Goal: Complete application form: Complete application form

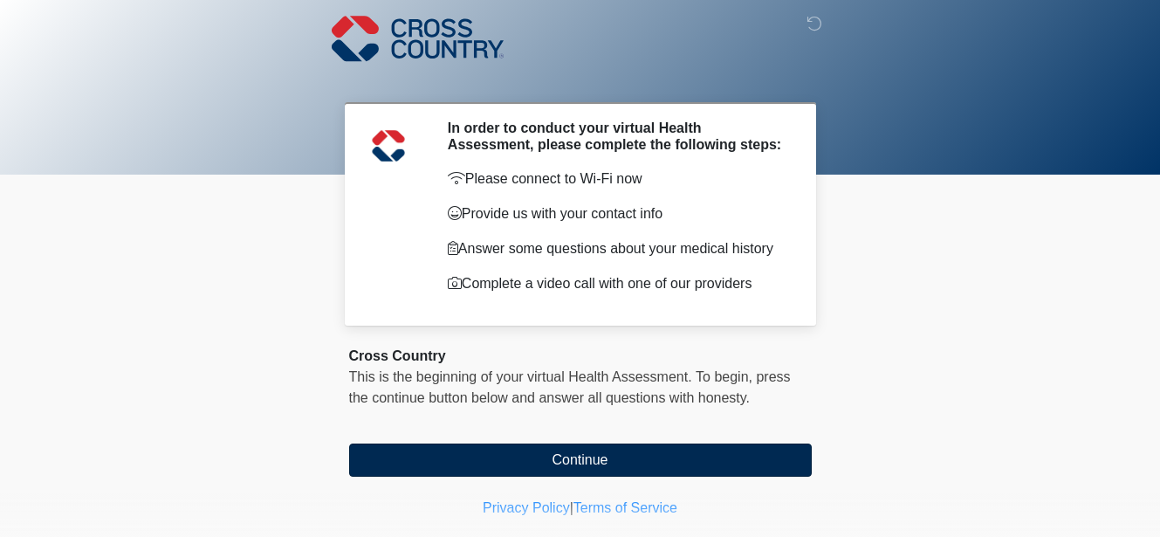
click at [560, 470] on button "Continue" at bounding box center [580, 459] width 463 height 33
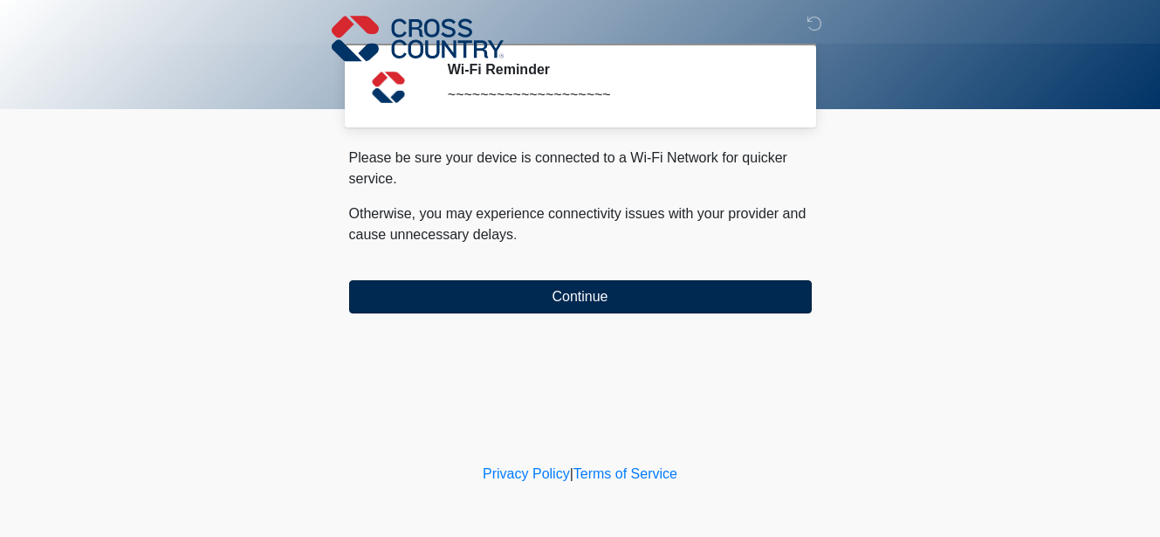
click at [531, 300] on button "Continue" at bounding box center [580, 296] width 463 height 33
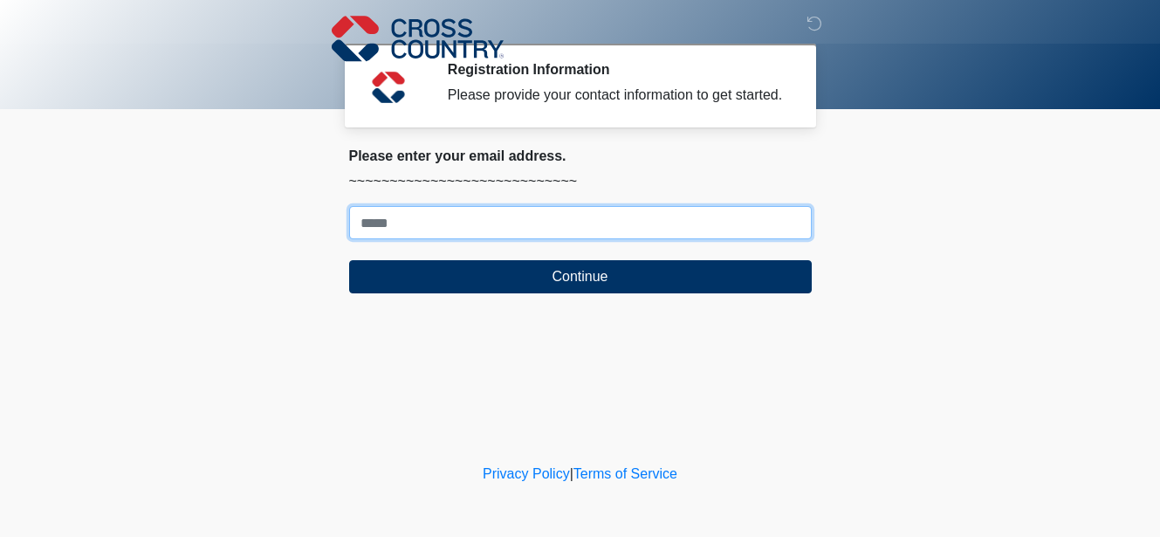
click at [493, 239] on input "Where should we email your response?" at bounding box center [580, 222] width 463 height 33
type input "**********"
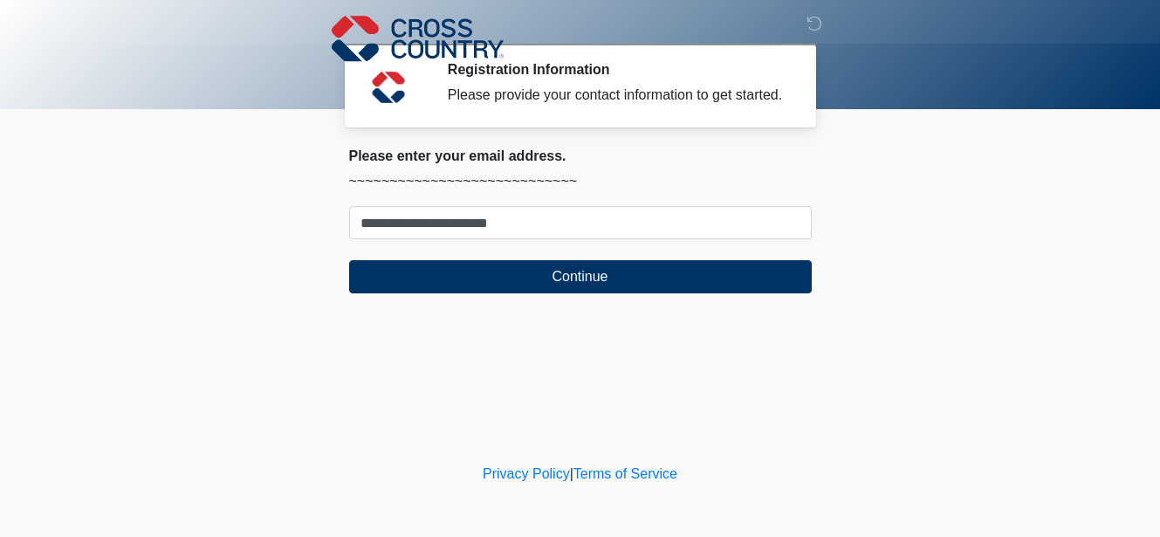
click at [664, 396] on div "‎ ‎ ‎ Registration Information Please provide your contact information to get s…" at bounding box center [581, 229] width 524 height 425
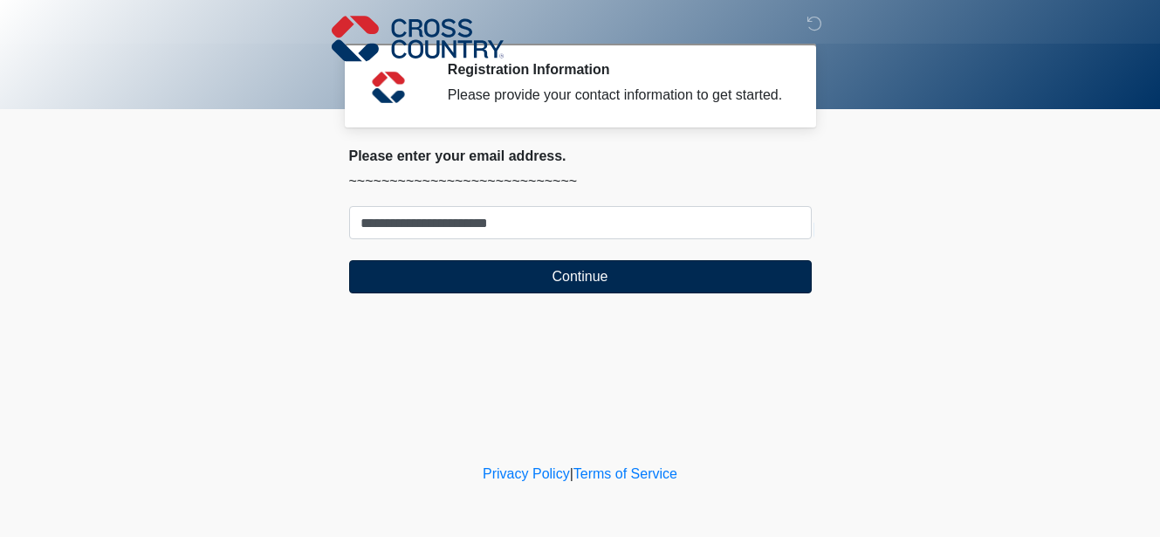
click at [618, 292] on button "Continue" at bounding box center [580, 276] width 463 height 33
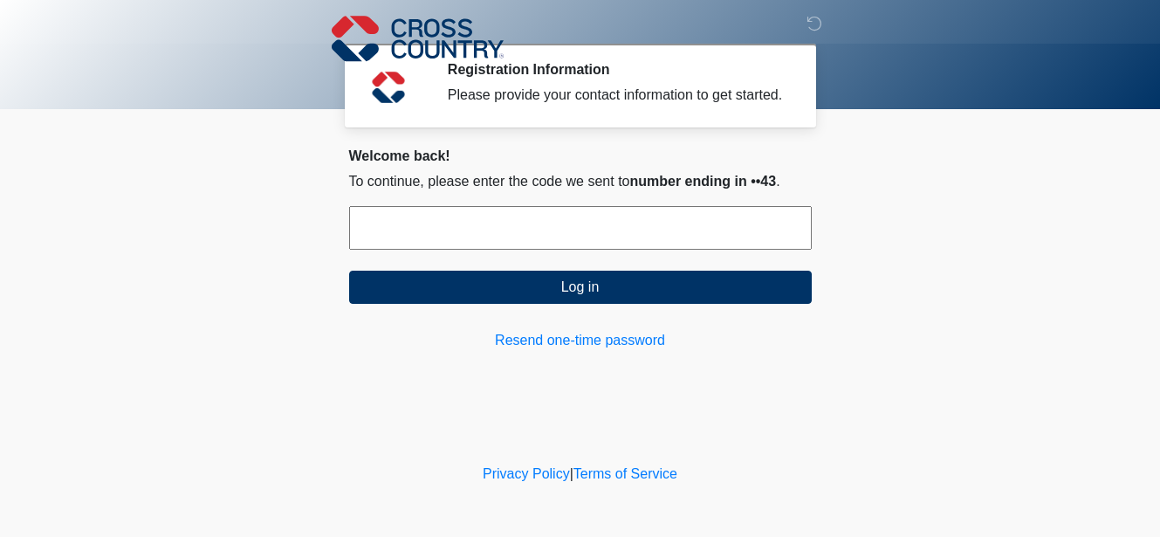
click at [622, 248] on input "text" at bounding box center [580, 228] width 463 height 44
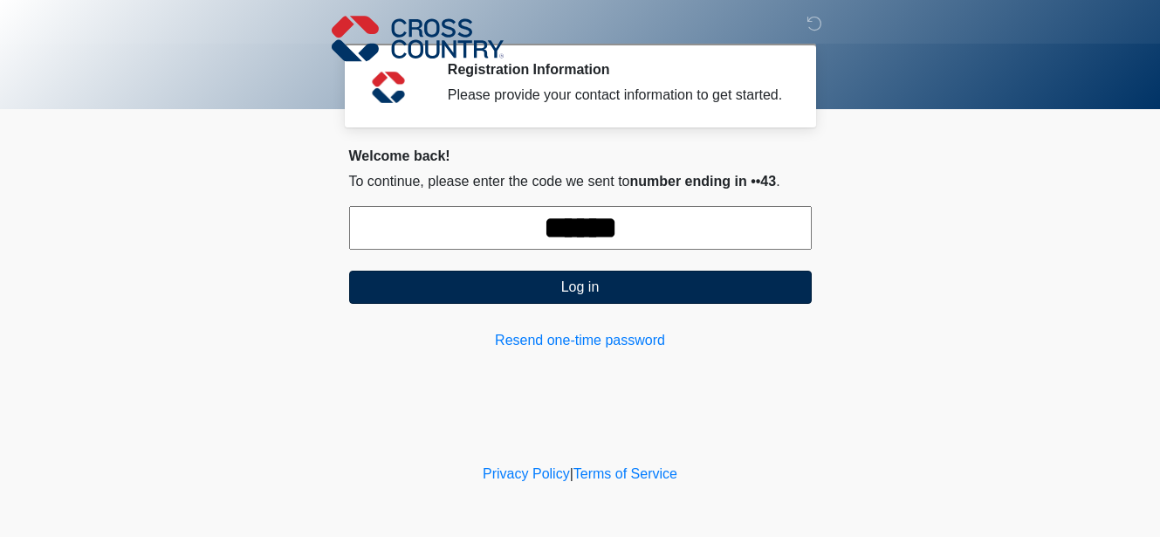
type input "******"
click at [554, 299] on button "Log in" at bounding box center [580, 287] width 463 height 33
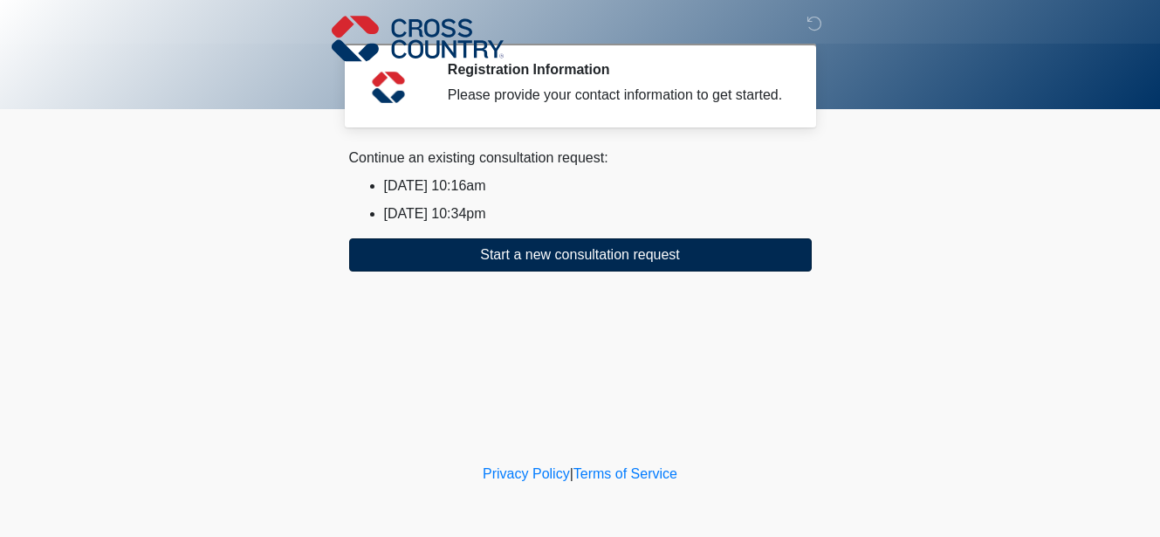
click at [539, 271] on button "Start a new consultation request" at bounding box center [580, 254] width 463 height 33
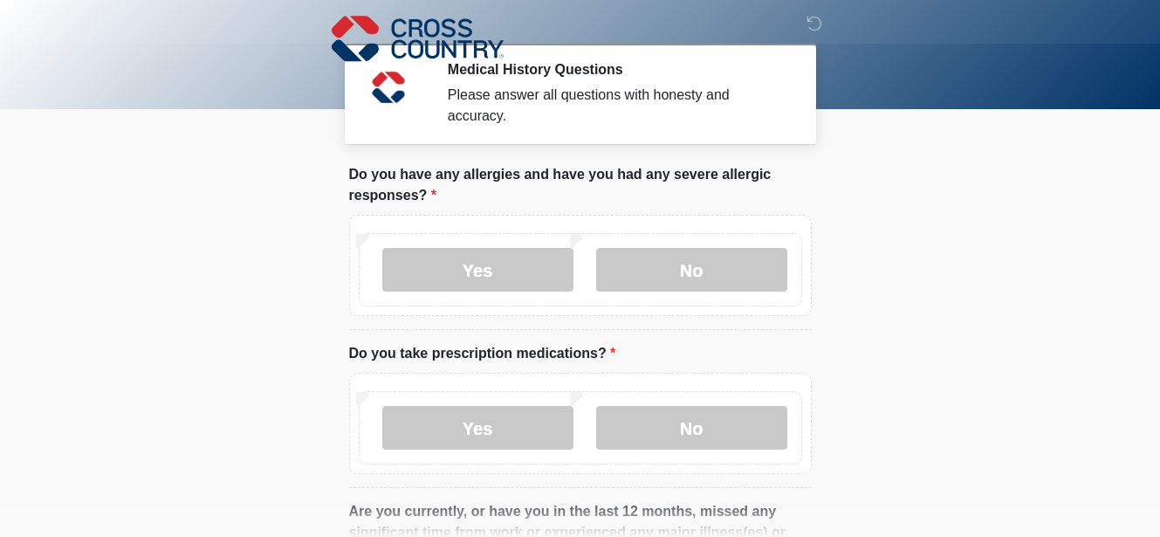
click at [661, 292] on div "Yes No" at bounding box center [580, 269] width 443 height 73
click at [654, 276] on label "No" at bounding box center [691, 270] width 191 height 44
click at [486, 418] on label "Yes" at bounding box center [477, 428] width 191 height 44
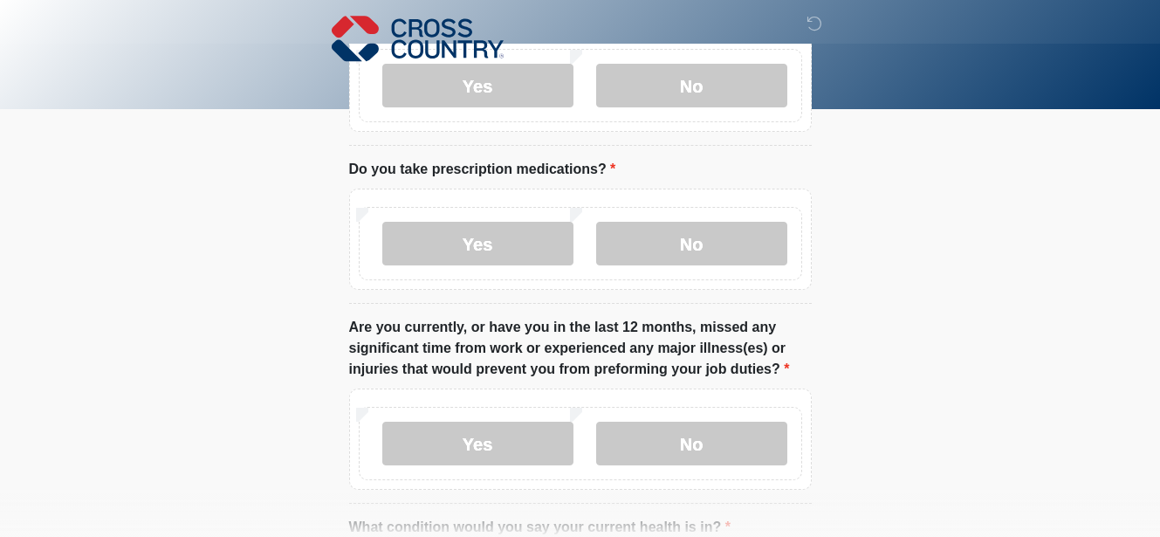
scroll to position [187, 0]
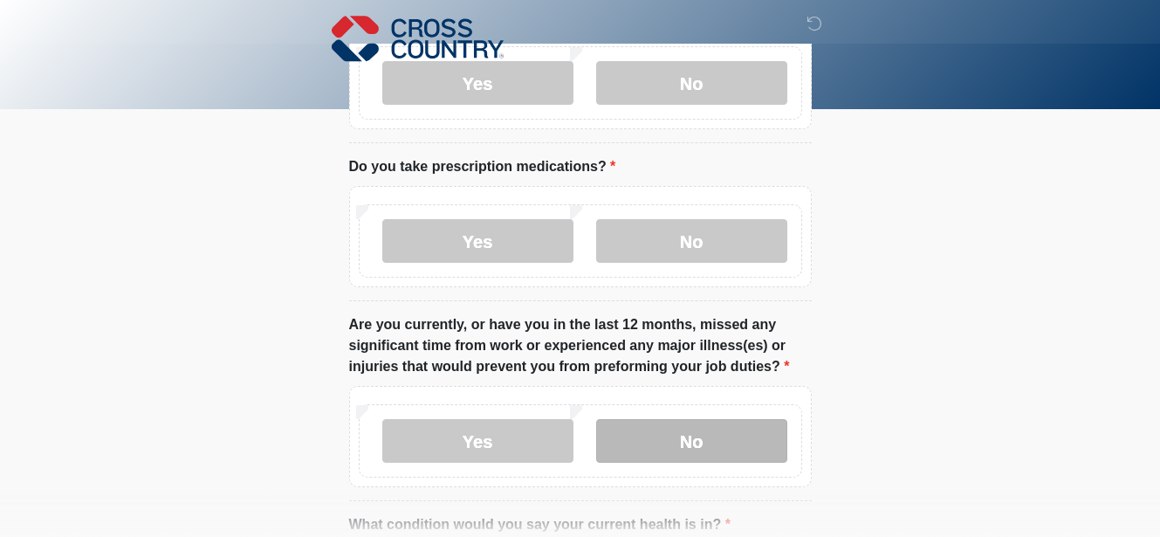
click at [649, 442] on label "No" at bounding box center [691, 441] width 191 height 44
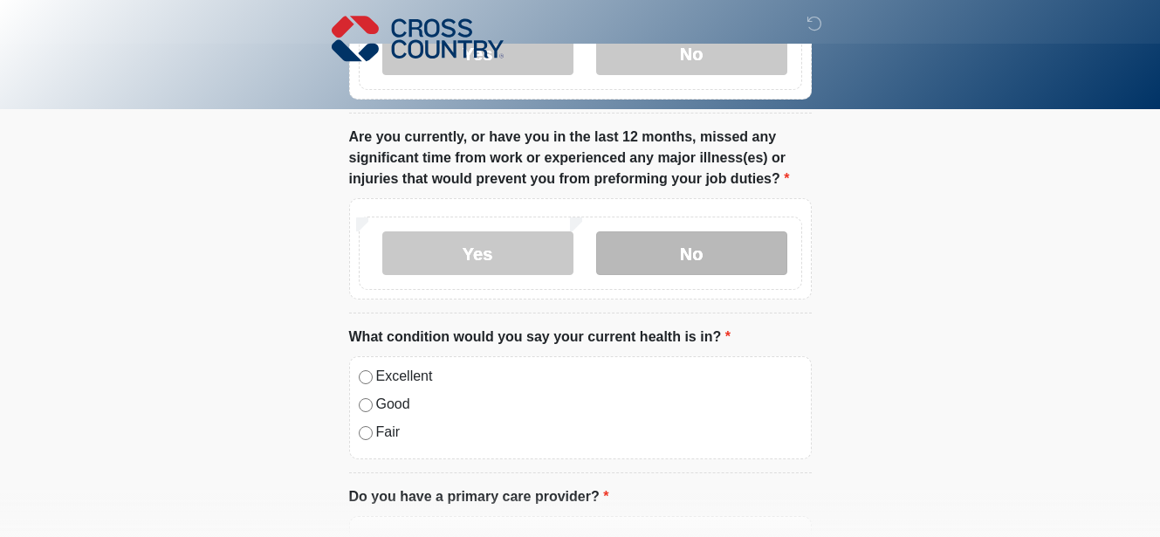
scroll to position [376, 0]
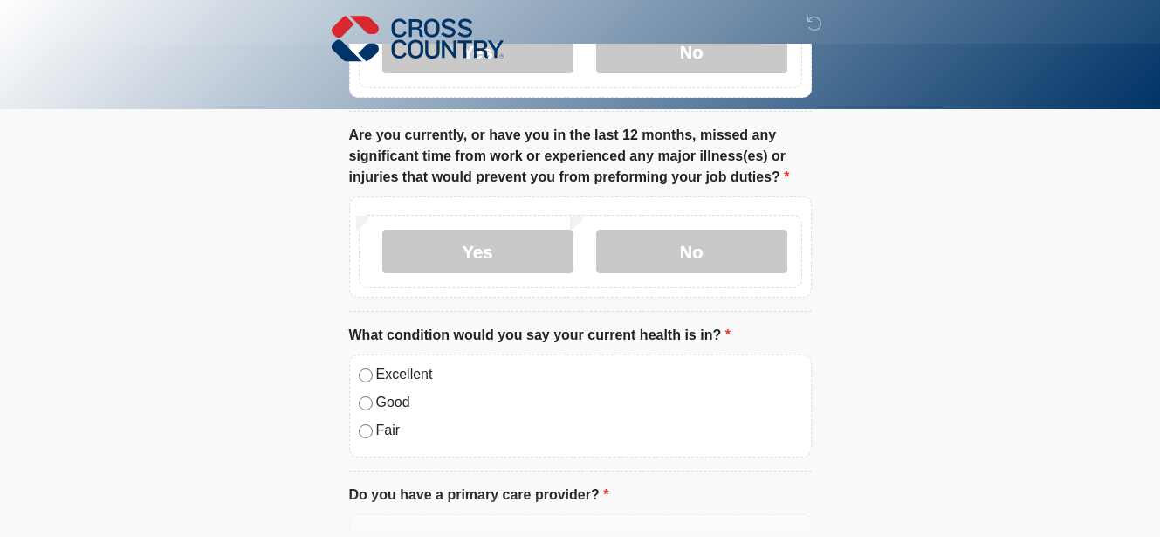
click at [381, 372] on label "Excellent" at bounding box center [589, 374] width 426 height 21
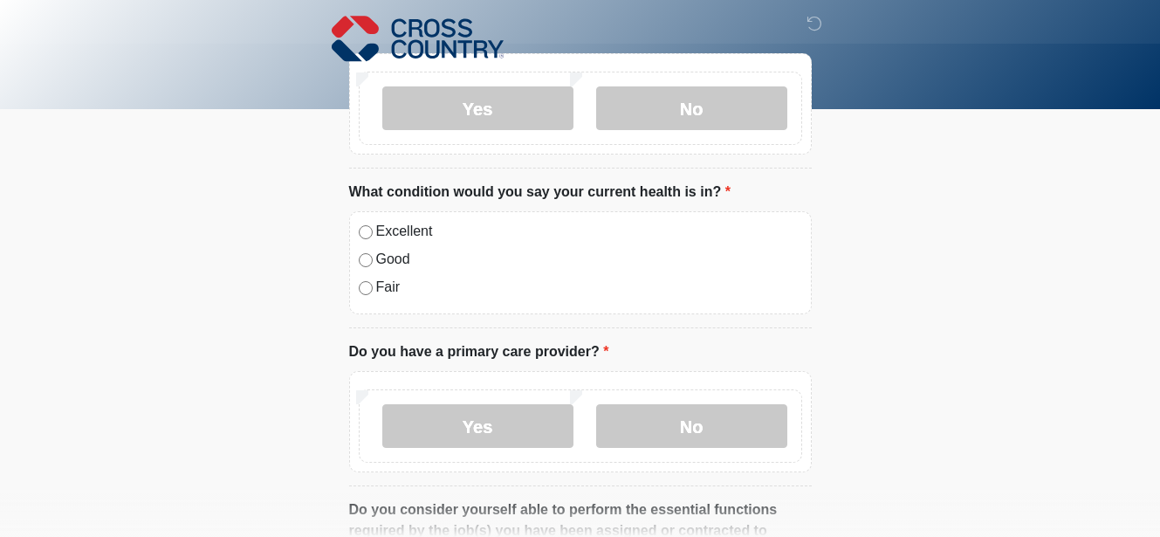
scroll to position [522, 0]
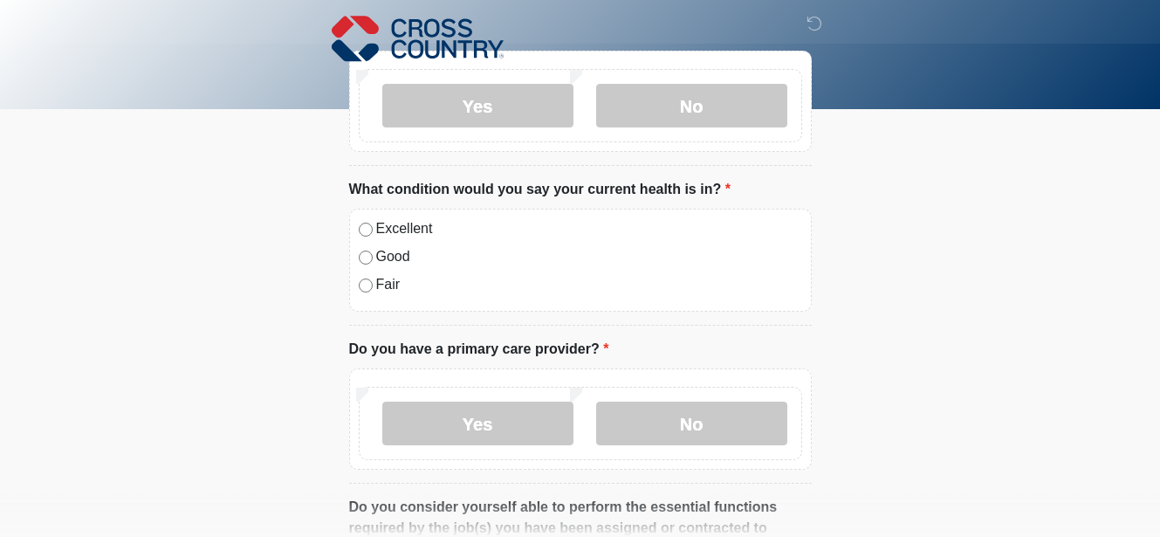
click at [409, 400] on div "Yes No" at bounding box center [580, 423] width 443 height 73
click at [409, 413] on label "Yes" at bounding box center [477, 424] width 191 height 44
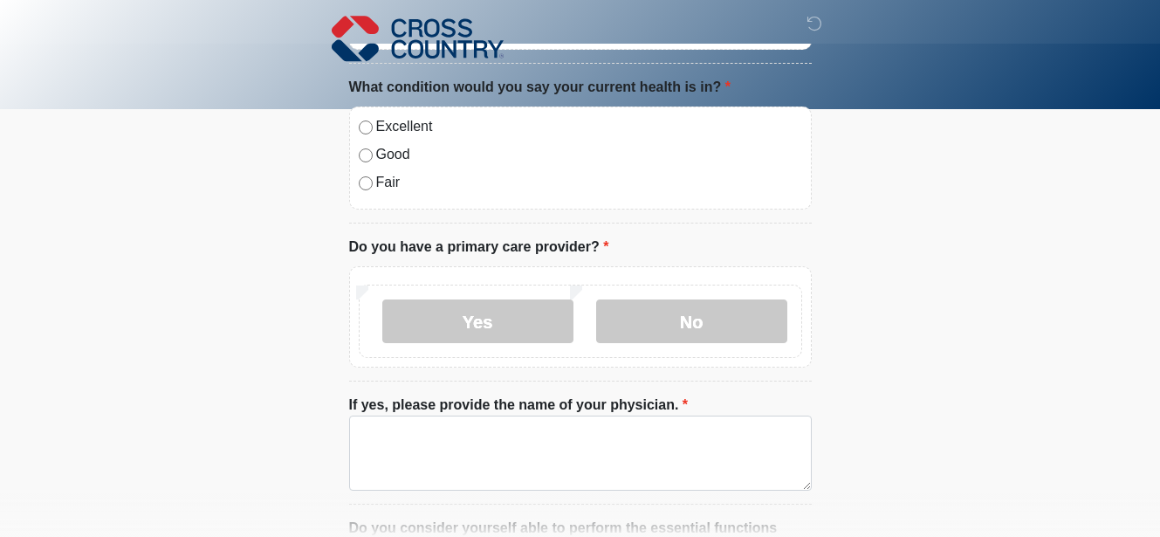
scroll to position [630, 0]
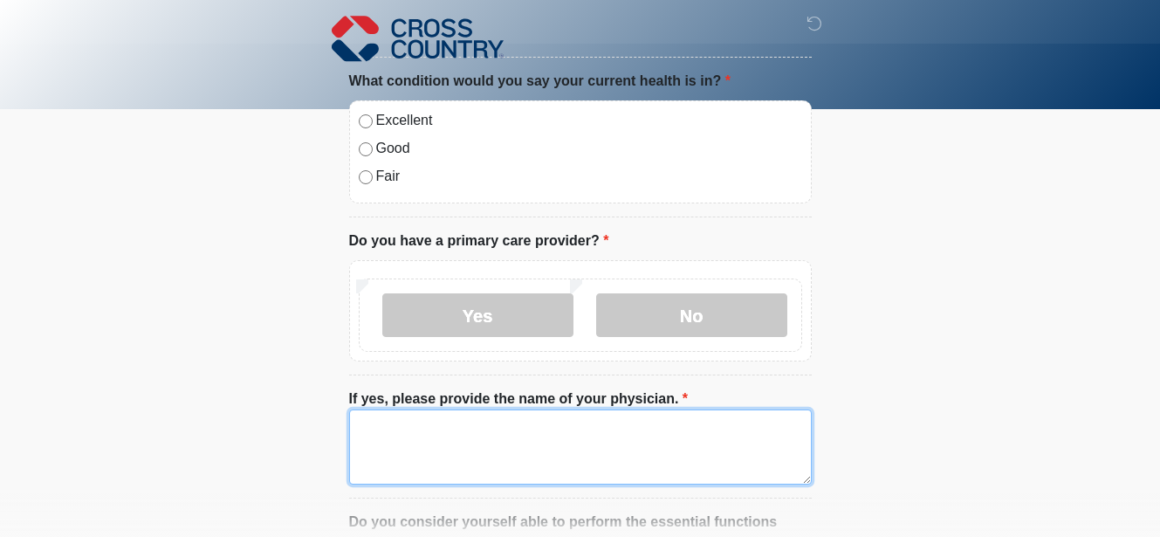
click at [505, 436] on textarea "If yes, please provide the name of your physician." at bounding box center [580, 446] width 463 height 75
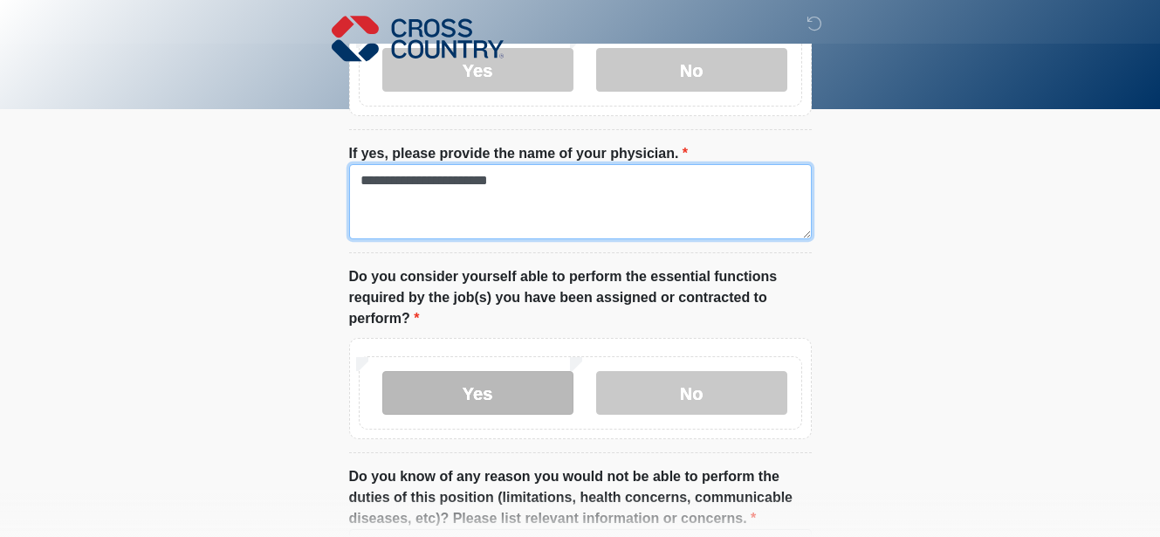
scroll to position [882, 0]
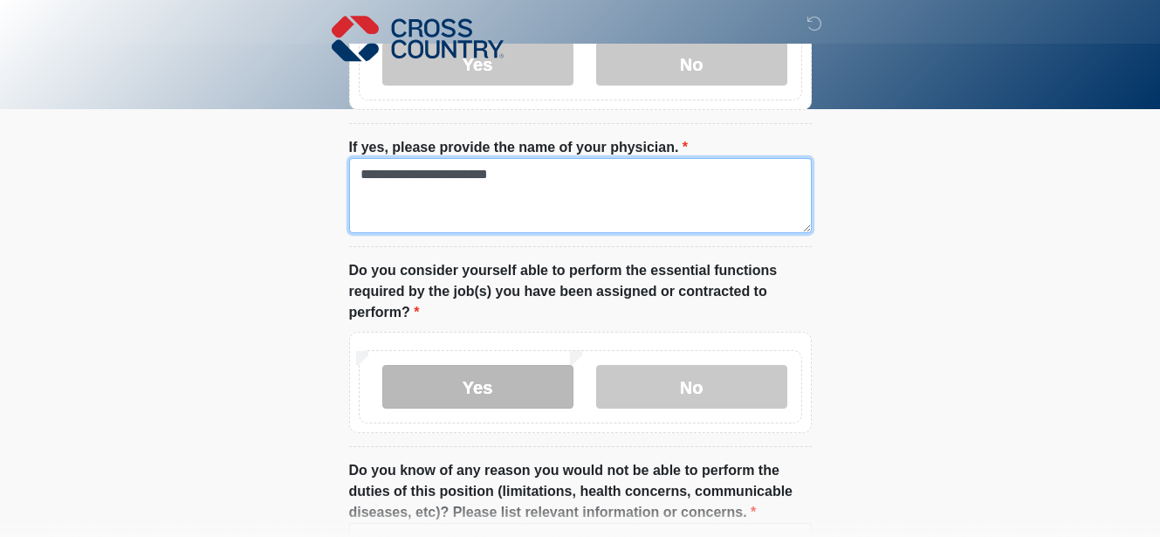
type textarea "**********"
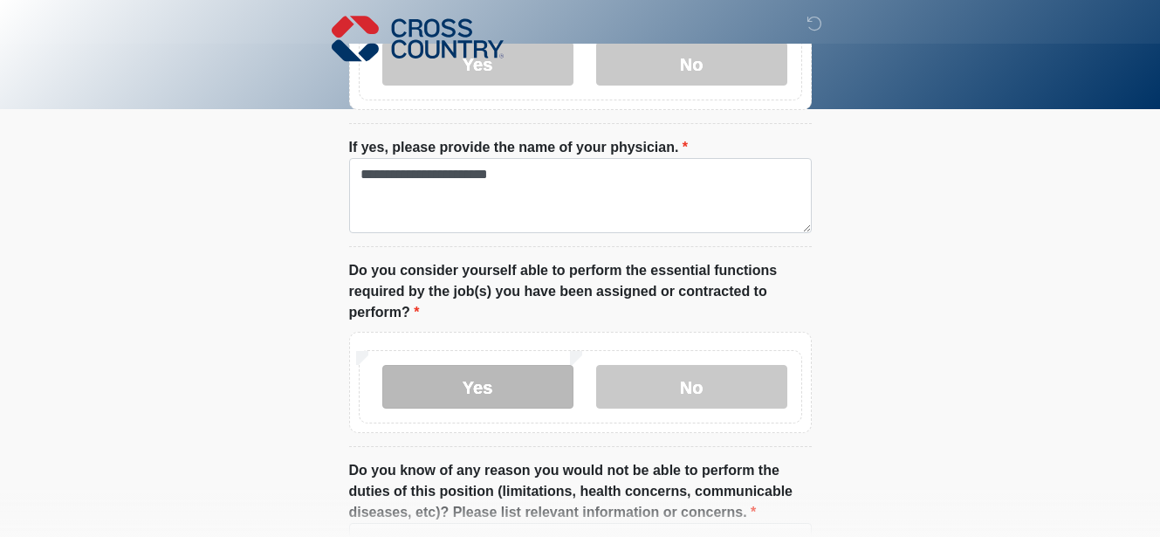
click at [521, 390] on label "Yes" at bounding box center [477, 387] width 191 height 44
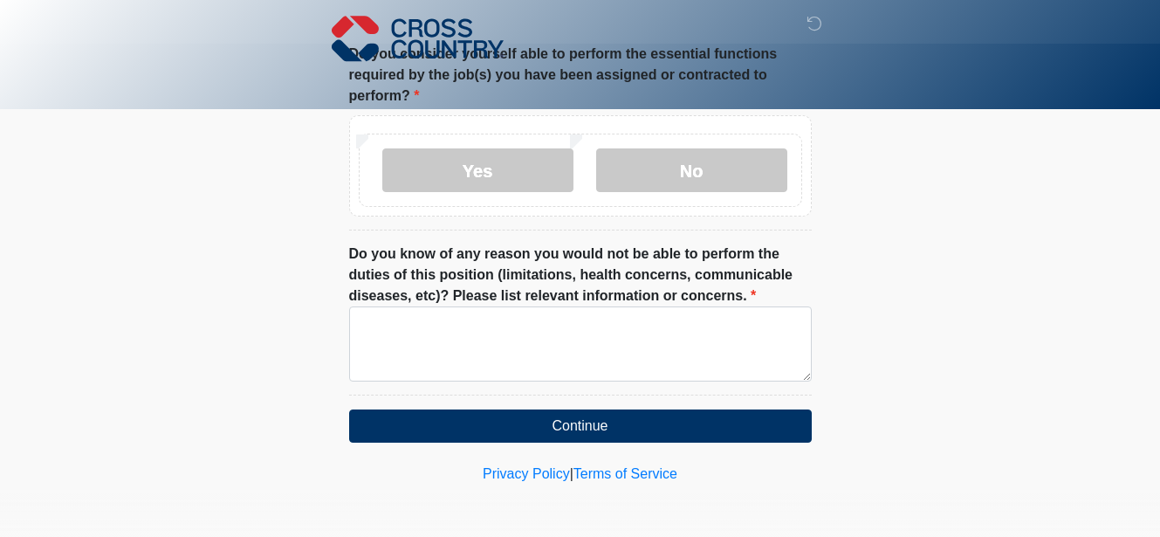
scroll to position [1098, 0]
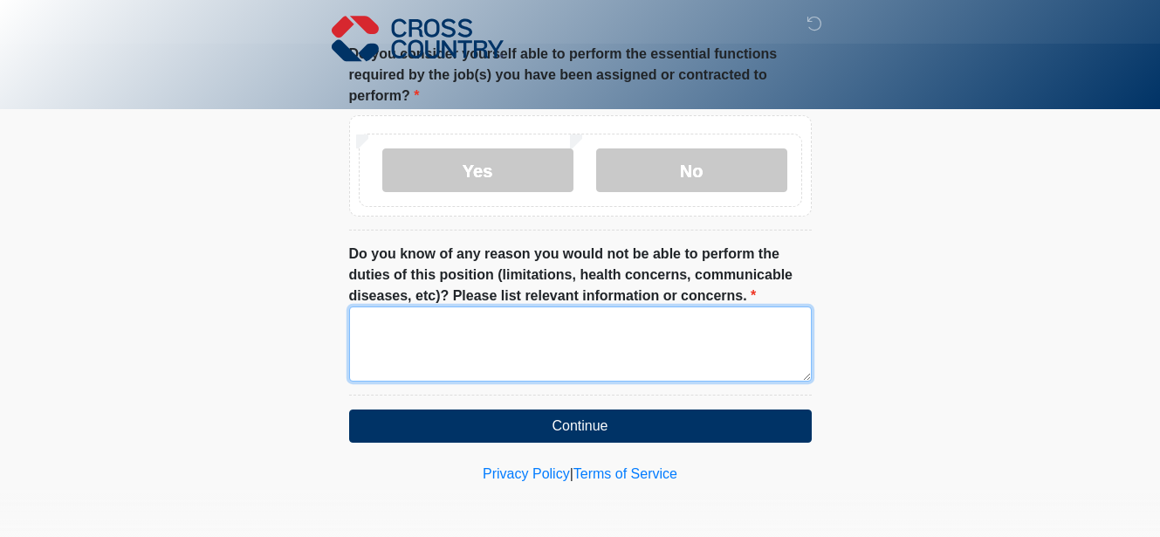
click at [505, 360] on textarea "Do you know of any reason you would not be able to perform the duties of this p…" at bounding box center [580, 343] width 463 height 75
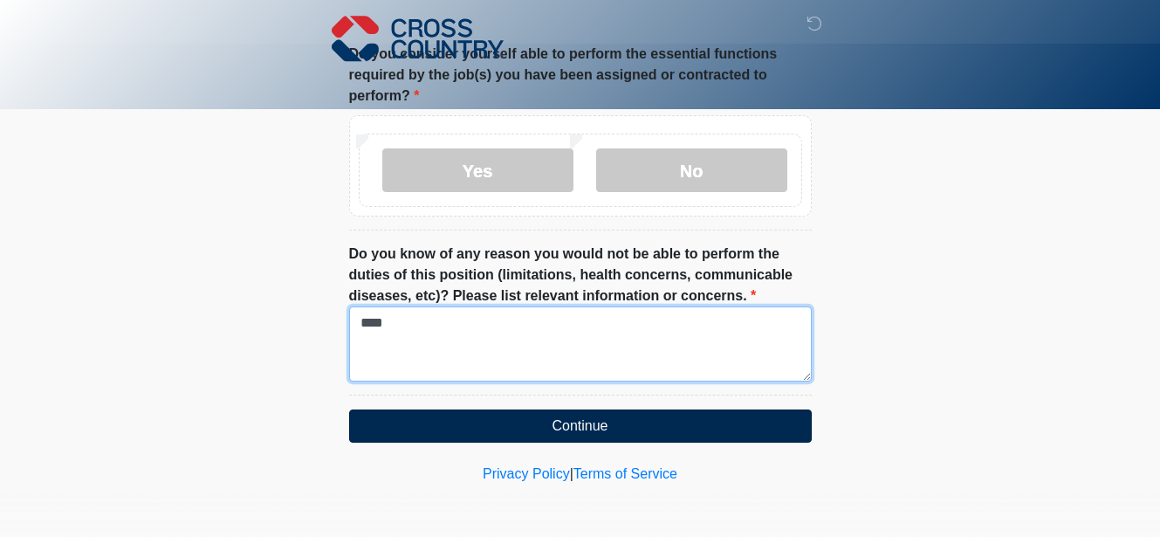
type textarea "****"
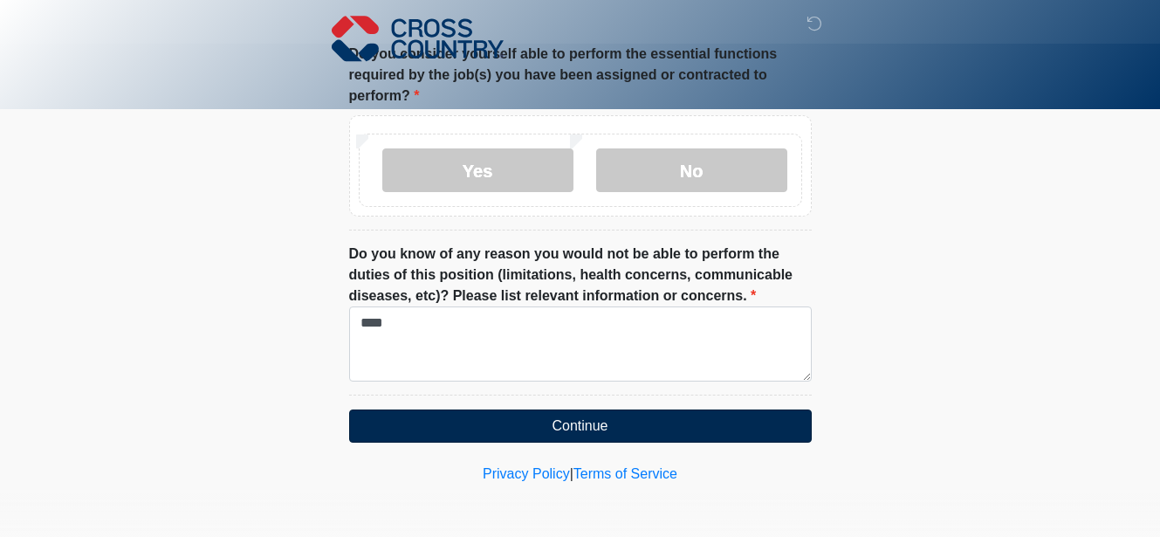
click at [498, 429] on button "Continue" at bounding box center [580, 425] width 463 height 33
click at [407, 426] on button "Continue" at bounding box center [580, 425] width 463 height 33
click at [562, 425] on button "Continue" at bounding box center [580, 425] width 463 height 33
click at [436, 417] on button "Continue" at bounding box center [580, 425] width 463 height 33
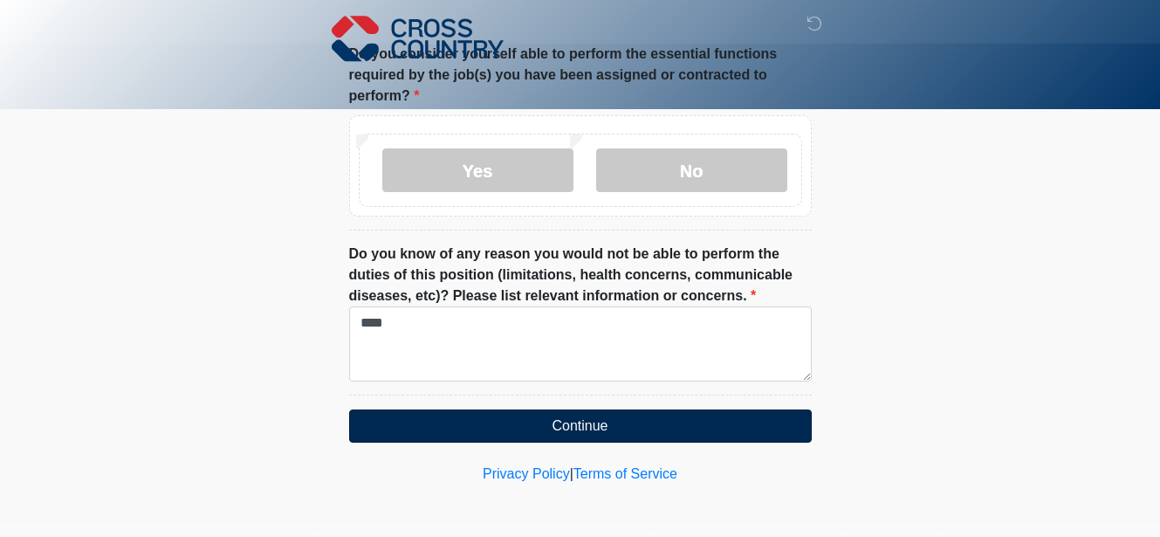
click at [436, 417] on button "Continue" at bounding box center [580, 425] width 463 height 33
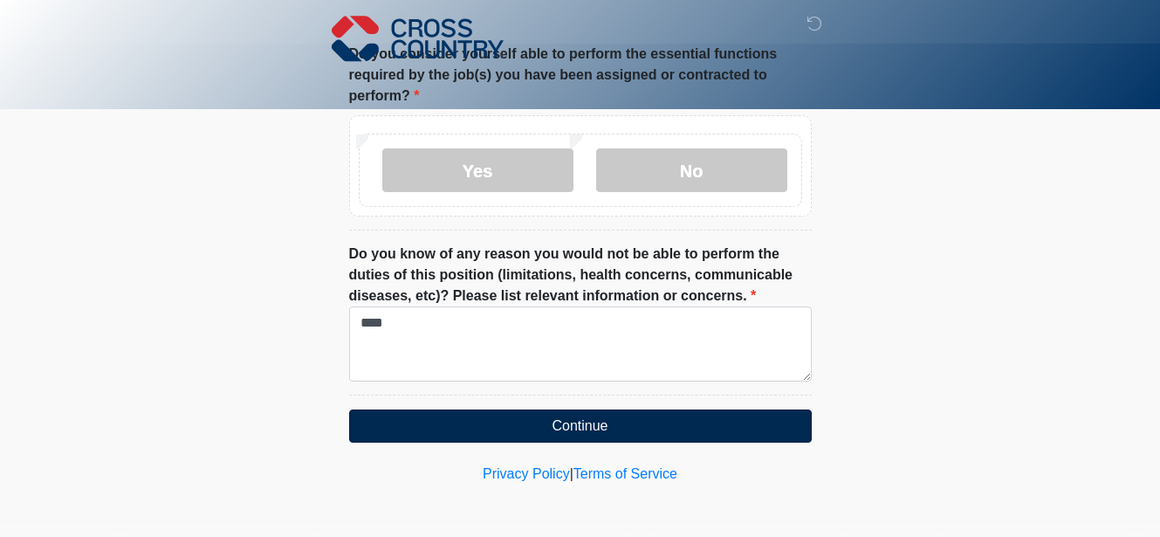
click at [436, 417] on button "Continue" at bounding box center [580, 425] width 463 height 33
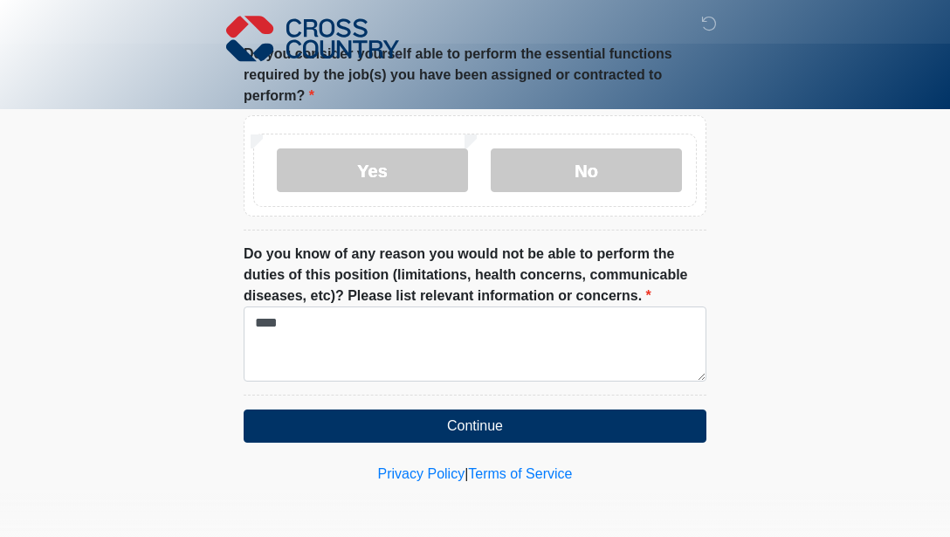
click at [77, 37] on nav at bounding box center [462, 38] width 950 height 77
click at [714, 33] on div at bounding box center [716, 27] width 16 height 21
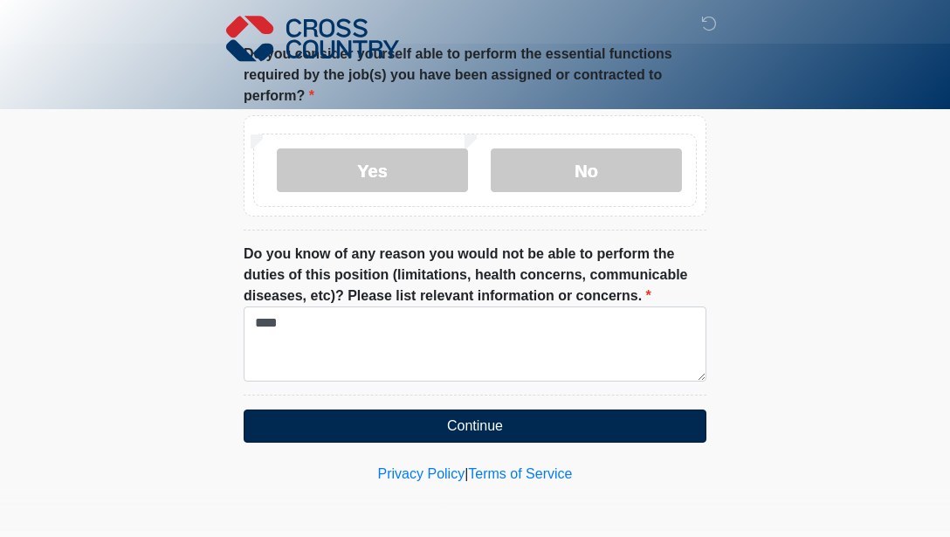
click at [306, 428] on button "Continue" at bounding box center [475, 425] width 463 height 33
click at [303, 425] on button "Continue" at bounding box center [475, 425] width 463 height 33
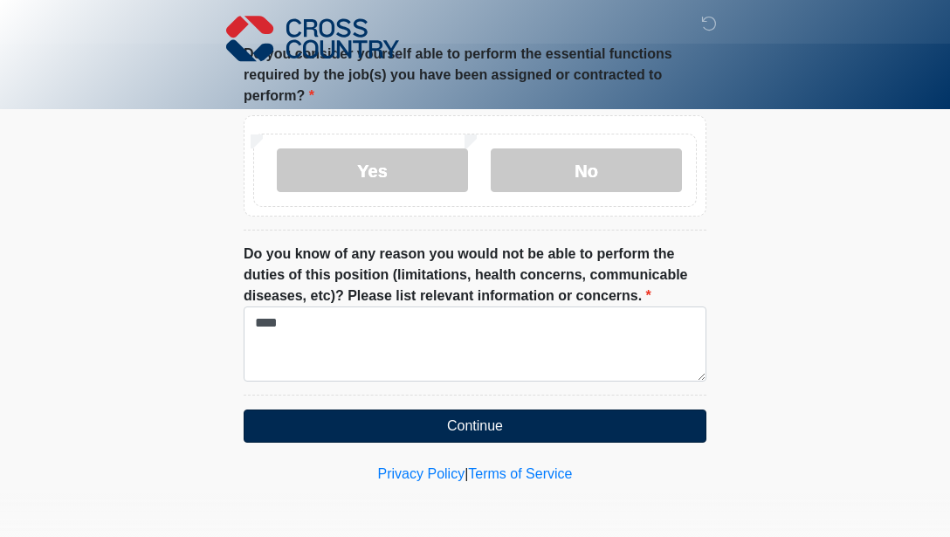
click at [303, 425] on button "Continue" at bounding box center [475, 425] width 463 height 33
click at [304, 423] on button "Continue" at bounding box center [475, 425] width 463 height 33
click at [304, 425] on button "Continue" at bounding box center [475, 425] width 463 height 33
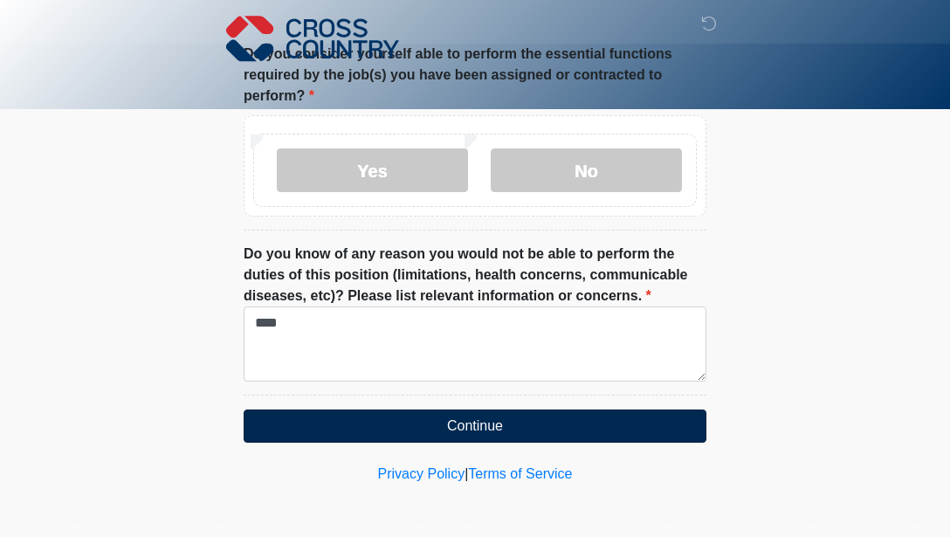
click at [304, 425] on button "Continue" at bounding box center [475, 425] width 463 height 33
click at [462, 427] on button "Continue" at bounding box center [475, 425] width 463 height 33
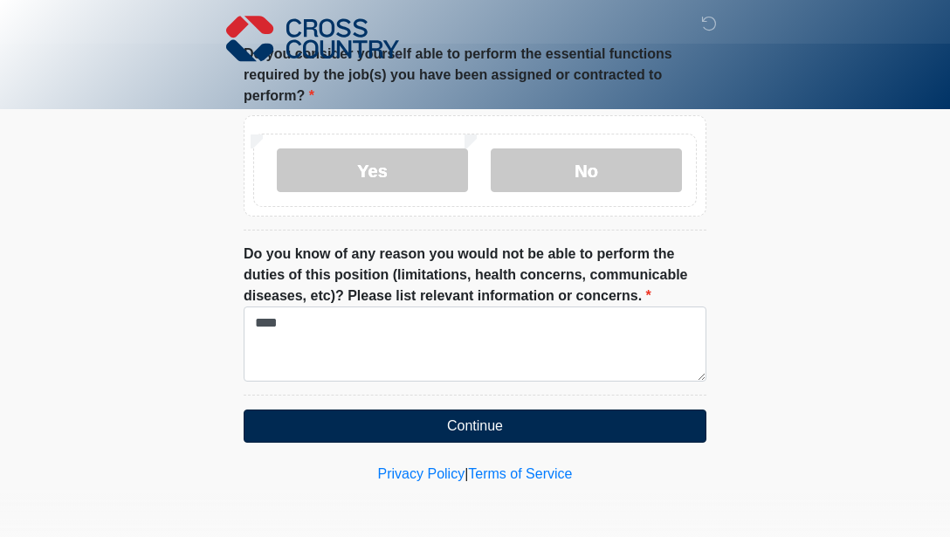
click at [462, 427] on button "Continue" at bounding box center [475, 425] width 463 height 33
